Goal: Transaction & Acquisition: Purchase product/service

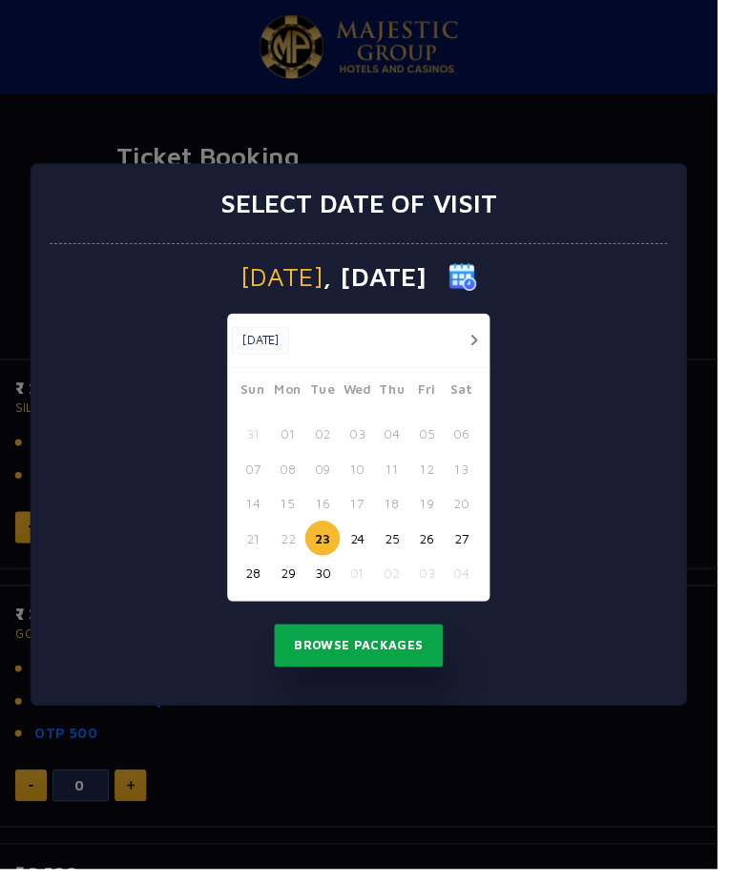
click at [424, 673] on button "Browse Packages" at bounding box center [365, 656] width 172 height 44
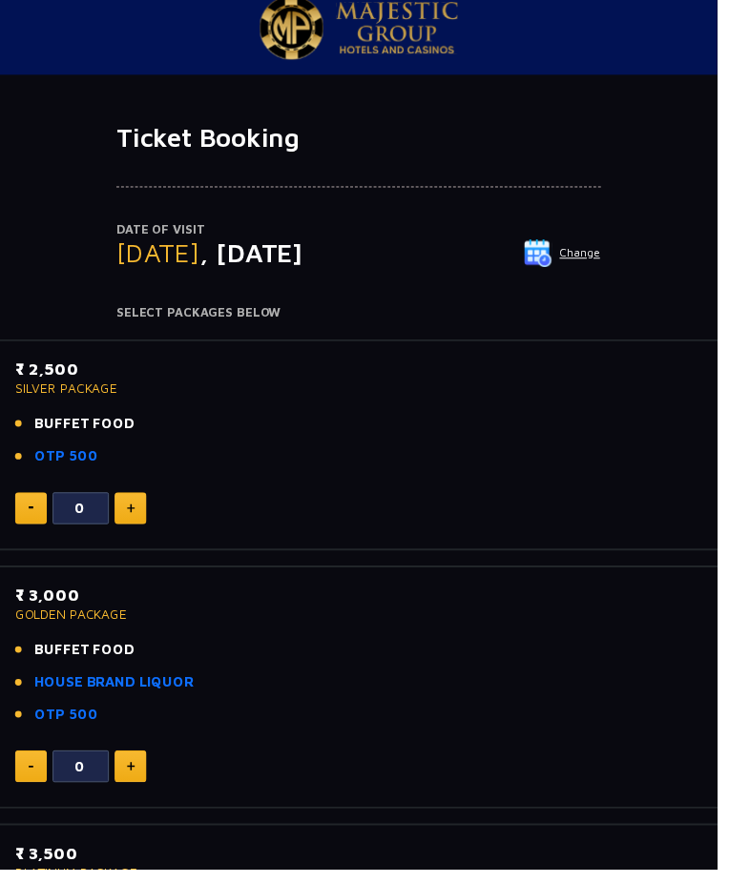
scroll to position [20, 0]
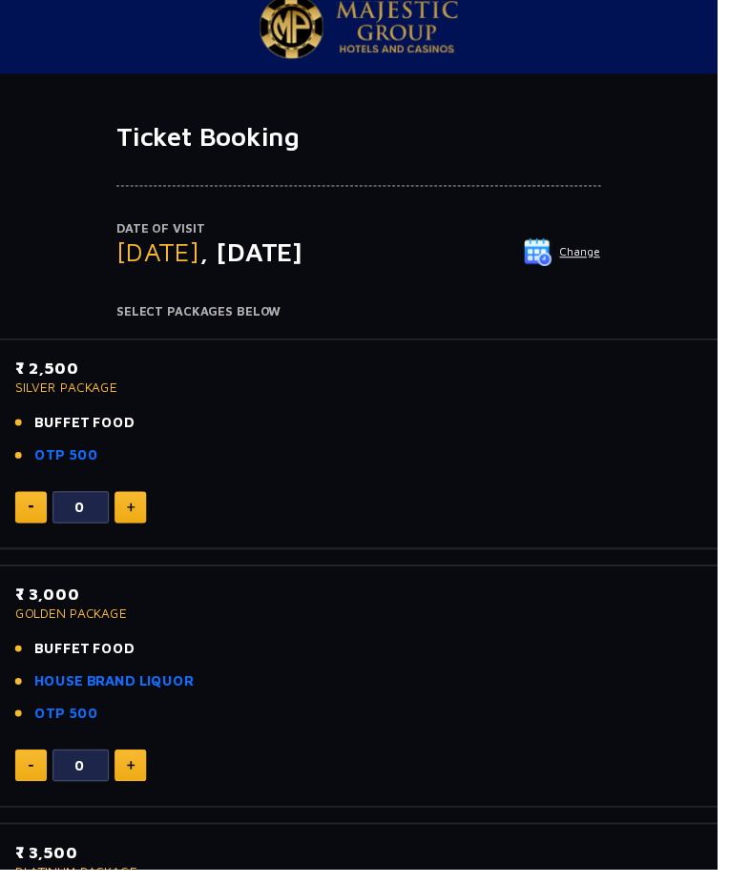
click at [438, 423] on li "BUFFET FOOD" at bounding box center [364, 431] width 698 height 22
click at [89, 396] on p "SILVER PACKAGE" at bounding box center [364, 393] width 698 height 13
click at [73, 387] on p "SILVER PACKAGE" at bounding box center [364, 393] width 698 height 13
click at [477, 462] on li "OTP 500" at bounding box center [364, 463] width 698 height 22
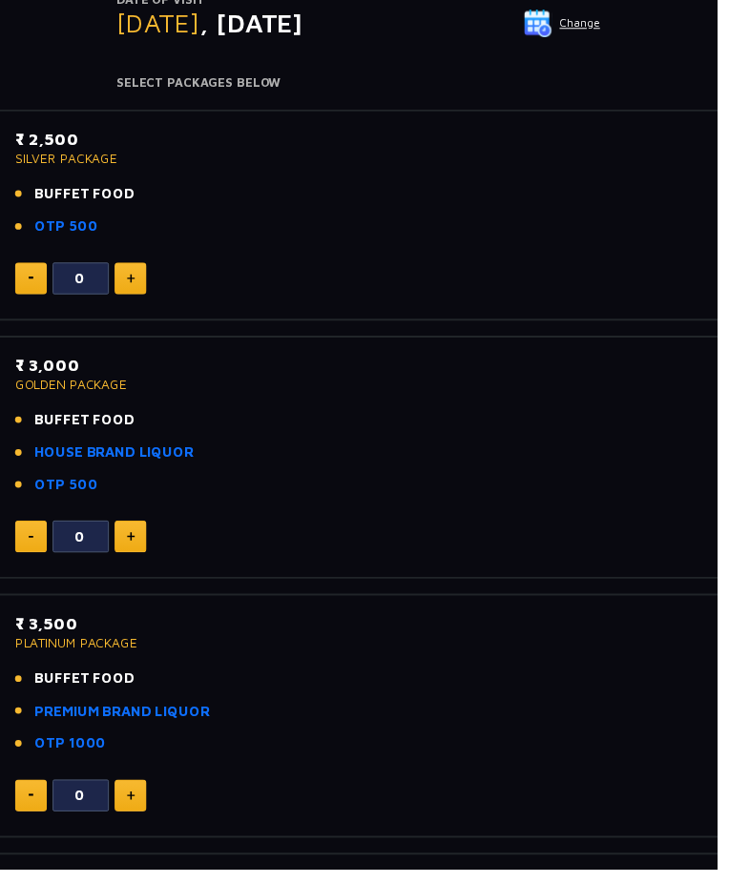
scroll to position [0, 0]
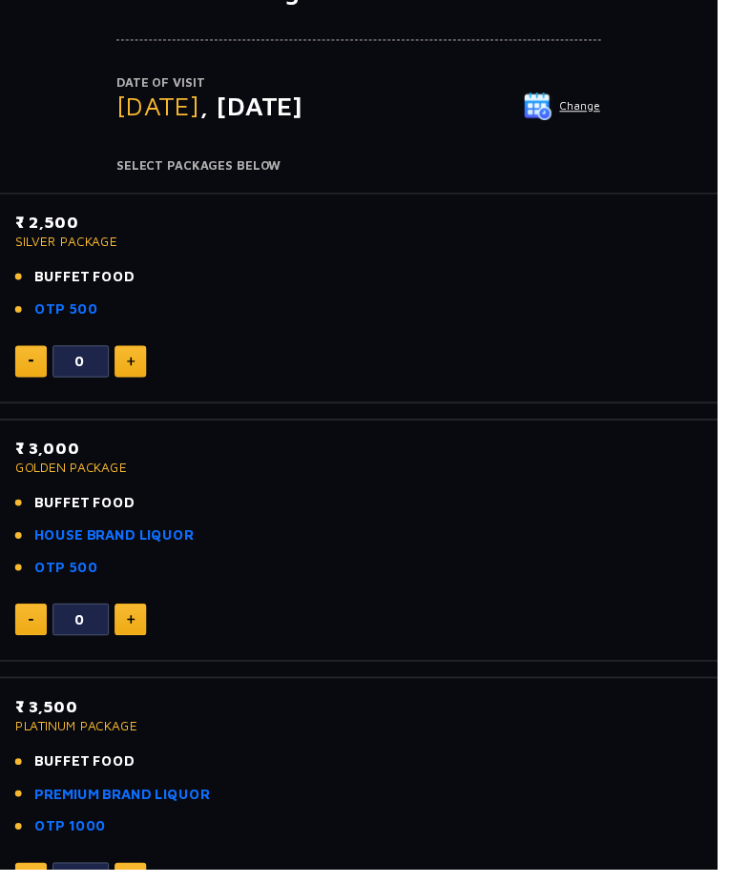
scroll to position [175, 0]
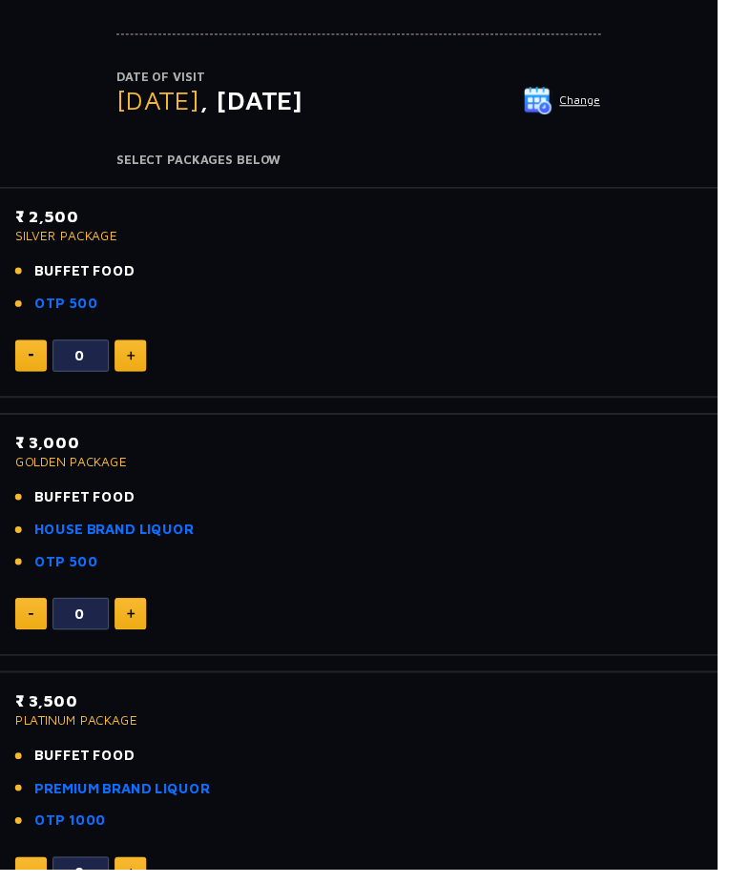
click at [130, 624] on img at bounding box center [133, 624] width 9 height 10
type input "1"
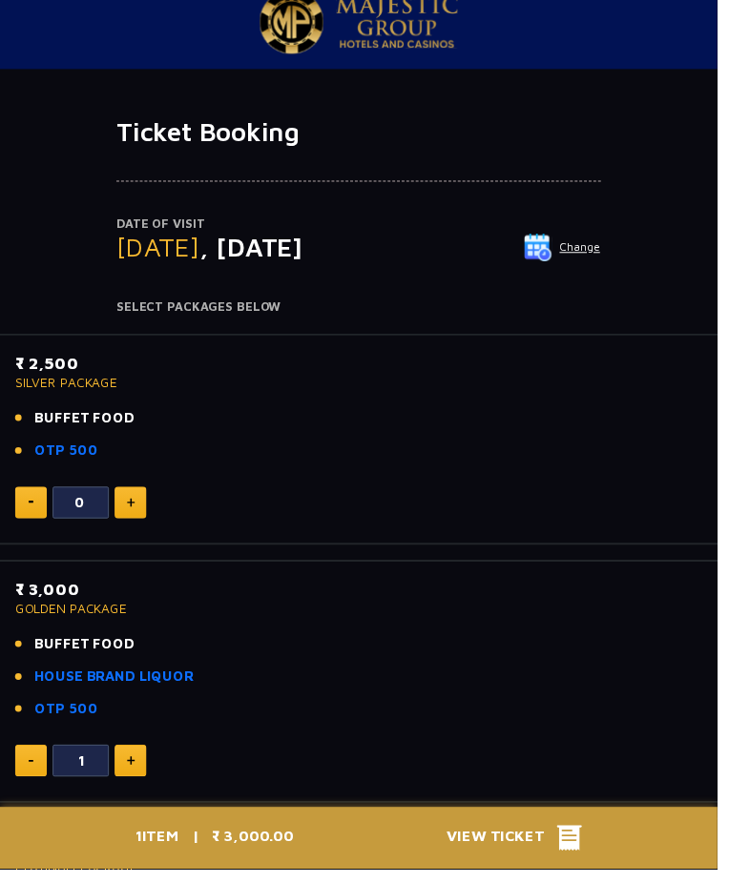
scroll to position [0, 0]
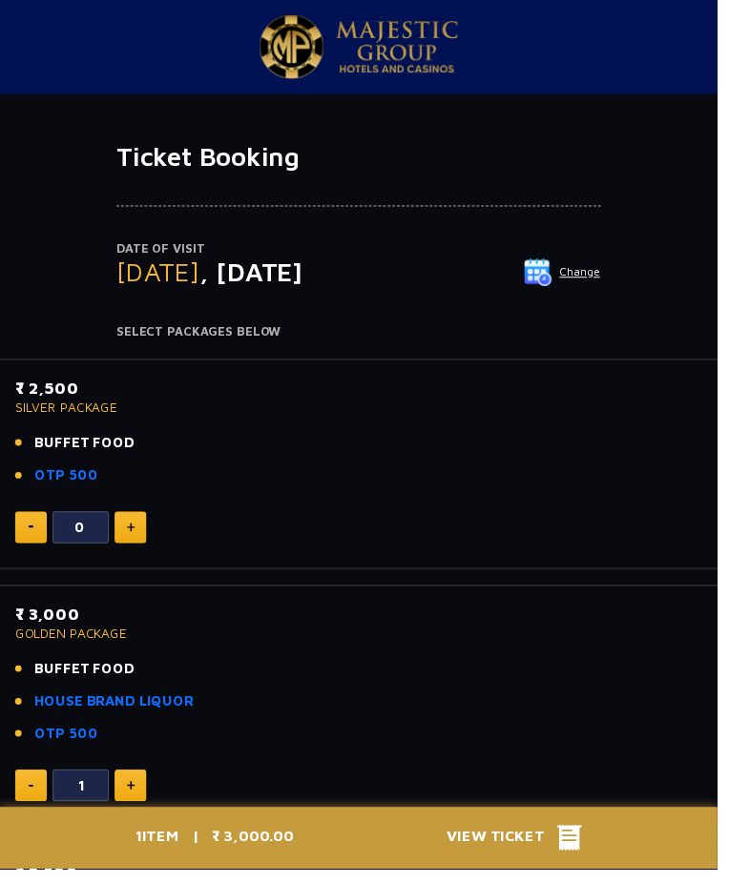
click at [546, 866] on span "View Ticket" at bounding box center [510, 852] width 112 height 29
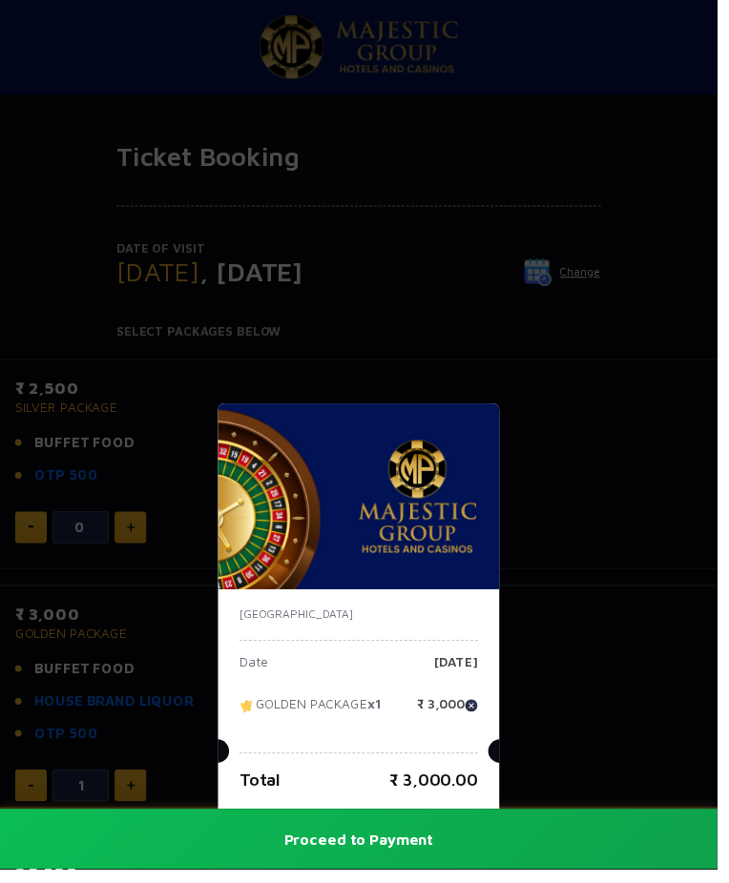
click at [622, 629] on div "[GEOGRAPHIC_DATA] Date [DATE] GOLDEN PACKAGE x1 ₹ 3,000 Total ₹ 3,000.00 Procee…" at bounding box center [364, 441] width 729 height 883
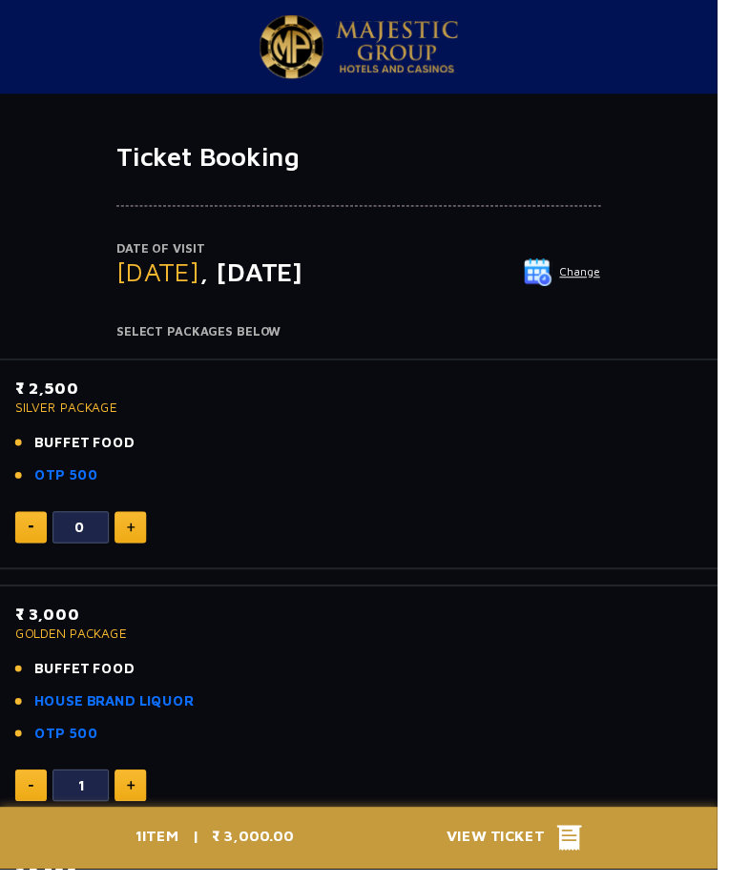
click at [199, 501] on div "₹ 2,500 SILVER PACKAGE BUFFET FOOD OTP 500" at bounding box center [364, 444] width 698 height 124
click at [133, 535] on img at bounding box center [133, 536] width 9 height 10
type input "1"
click at [542, 866] on span "View Ticket" at bounding box center [510, 852] width 112 height 29
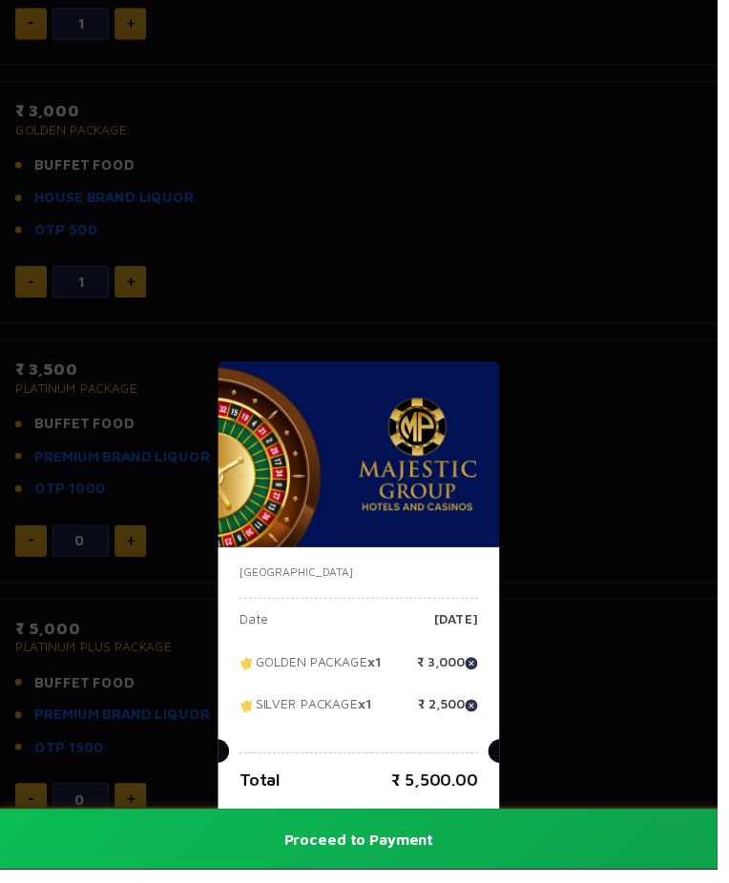
scroll to position [525, 0]
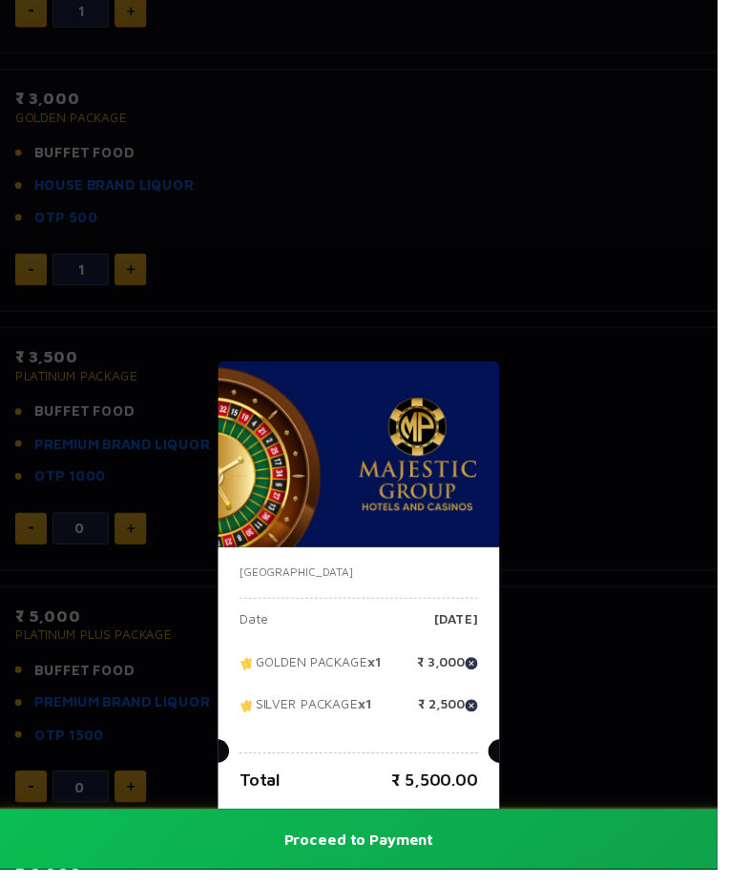
click at [442, 882] on button "Proceed to Payment" at bounding box center [364, 852] width 729 height 61
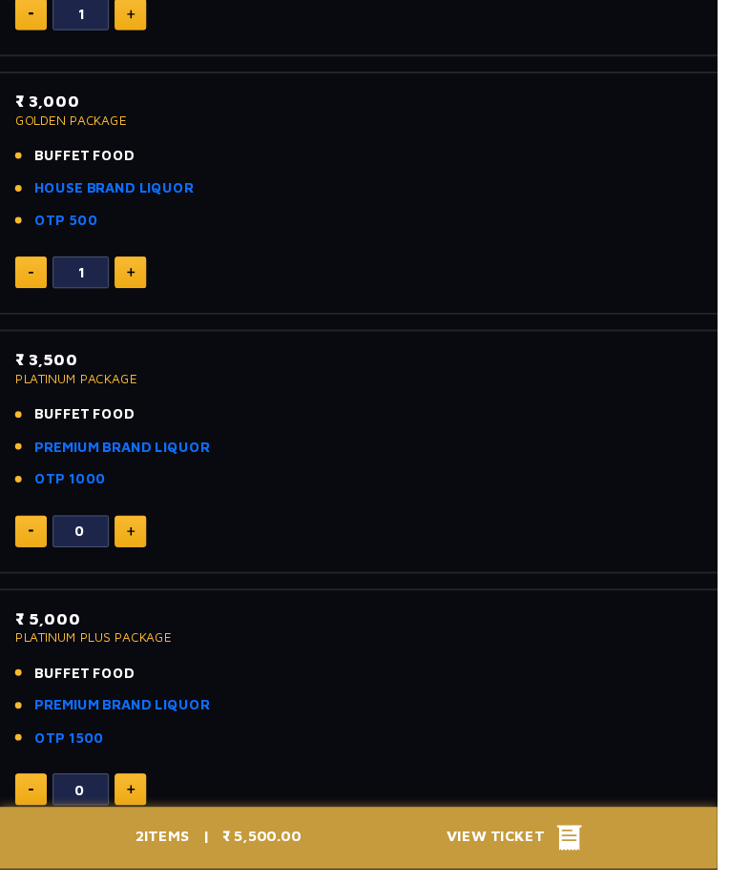
scroll to position [0, 0]
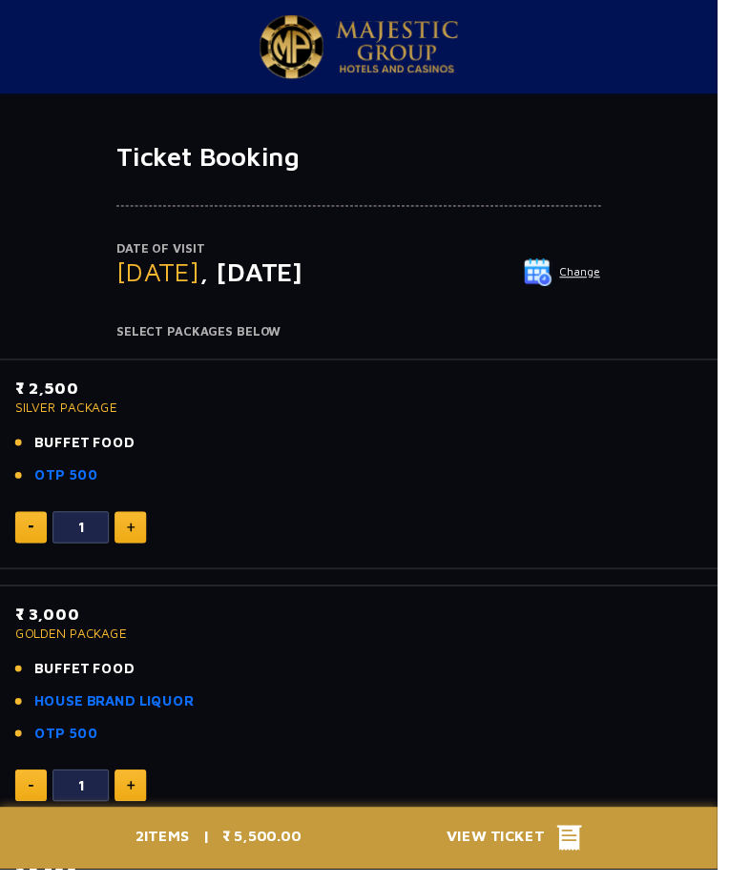
click at [548, 862] on span "View Ticket" at bounding box center [510, 852] width 112 height 29
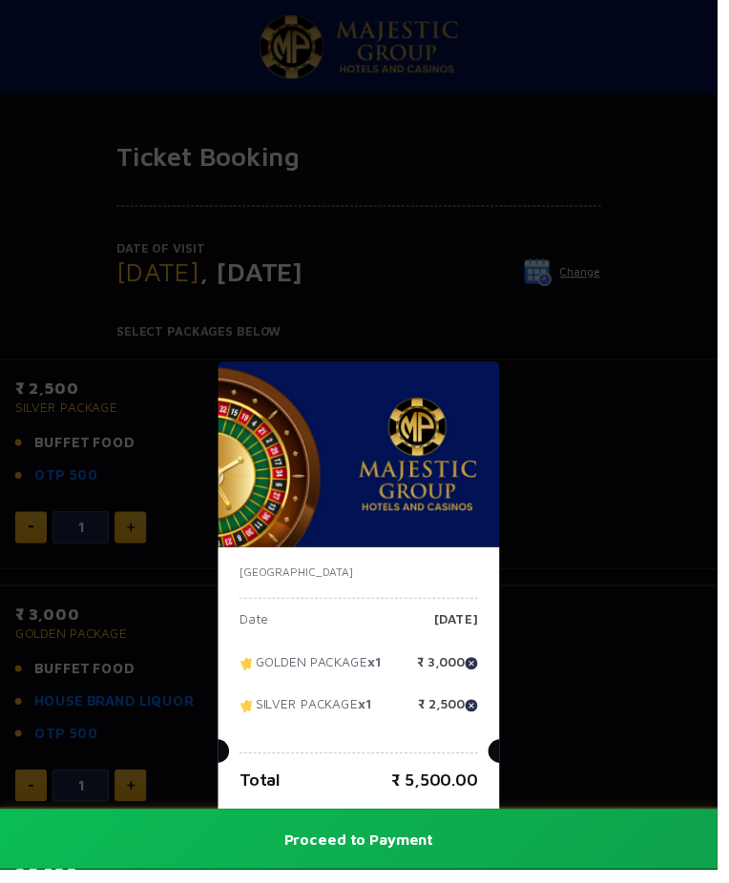
click at [601, 465] on div "[GEOGRAPHIC_DATA] Date [DATE] GOLDEN PACKAGE x1 ₹ 3,000 SILVER PACKAGE x1 ₹ 2,5…" at bounding box center [364, 441] width 729 height 883
